Goal: Navigation & Orientation: Find specific page/section

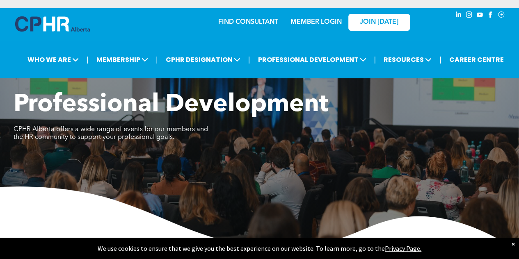
drag, startPoint x: 516, startPoint y: 55, endPoint x: 394, endPoint y: 90, distance: 127.1
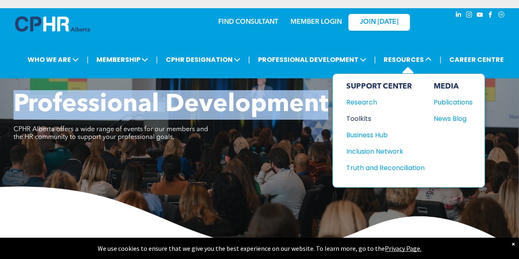
click at [364, 114] on div "Toolkits" at bounding box center [381, 119] width 71 height 10
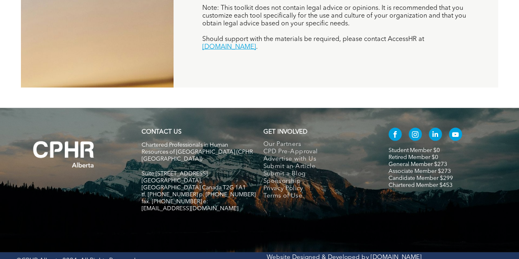
scroll to position [311, 0]
